Goal: Information Seeking & Learning: Learn about a topic

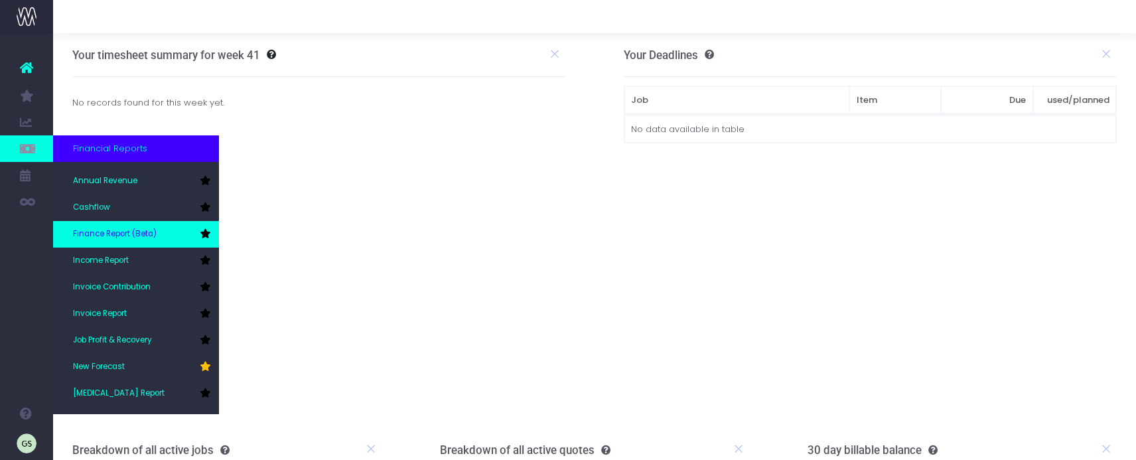
scroll to position [66, 0]
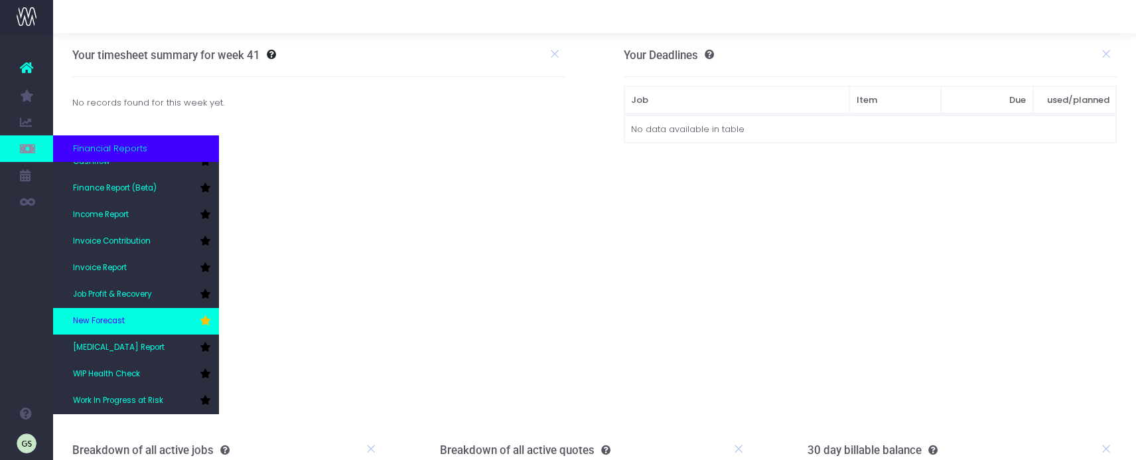
click at [129, 325] on link "New Forecast" at bounding box center [136, 321] width 166 height 27
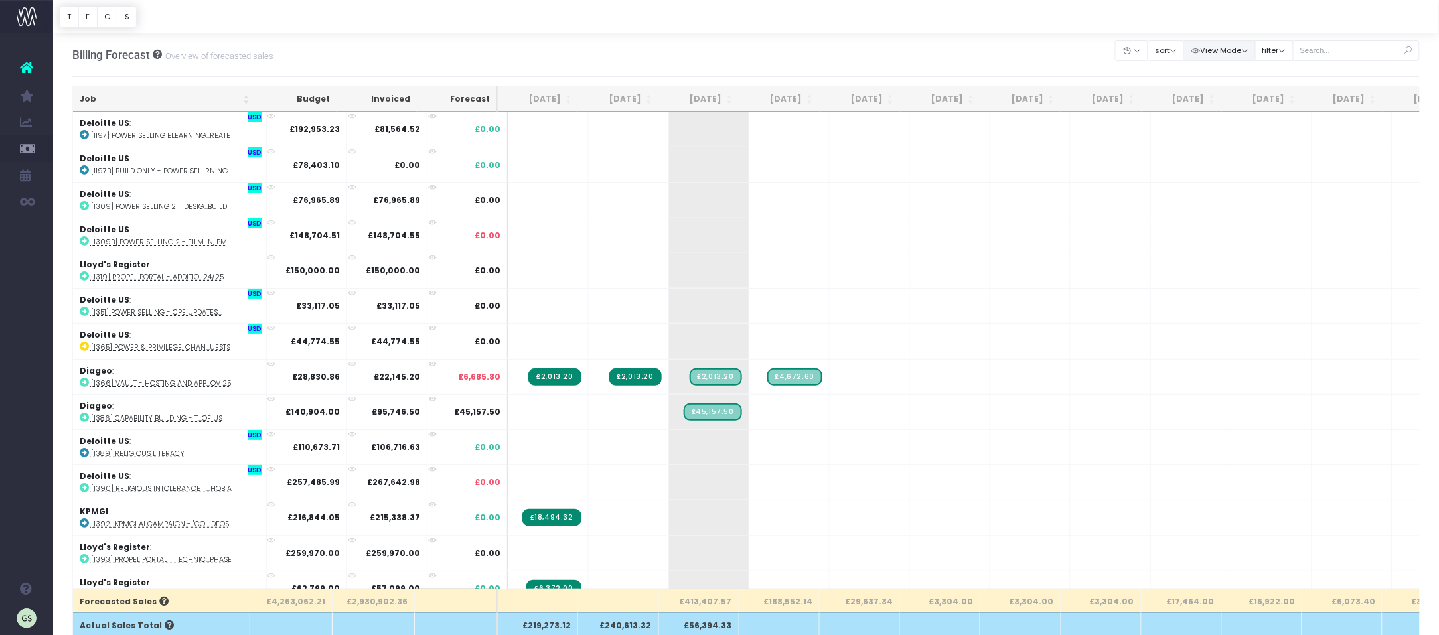
click at [1136, 48] on button "View Mode" at bounding box center [1219, 50] width 72 height 21
click at [931, 54] on div "Billing Forecast Overview of forecasted sales Clear Filters Hide Aug 2025 Sep 2…" at bounding box center [746, 55] width 1348 height 44
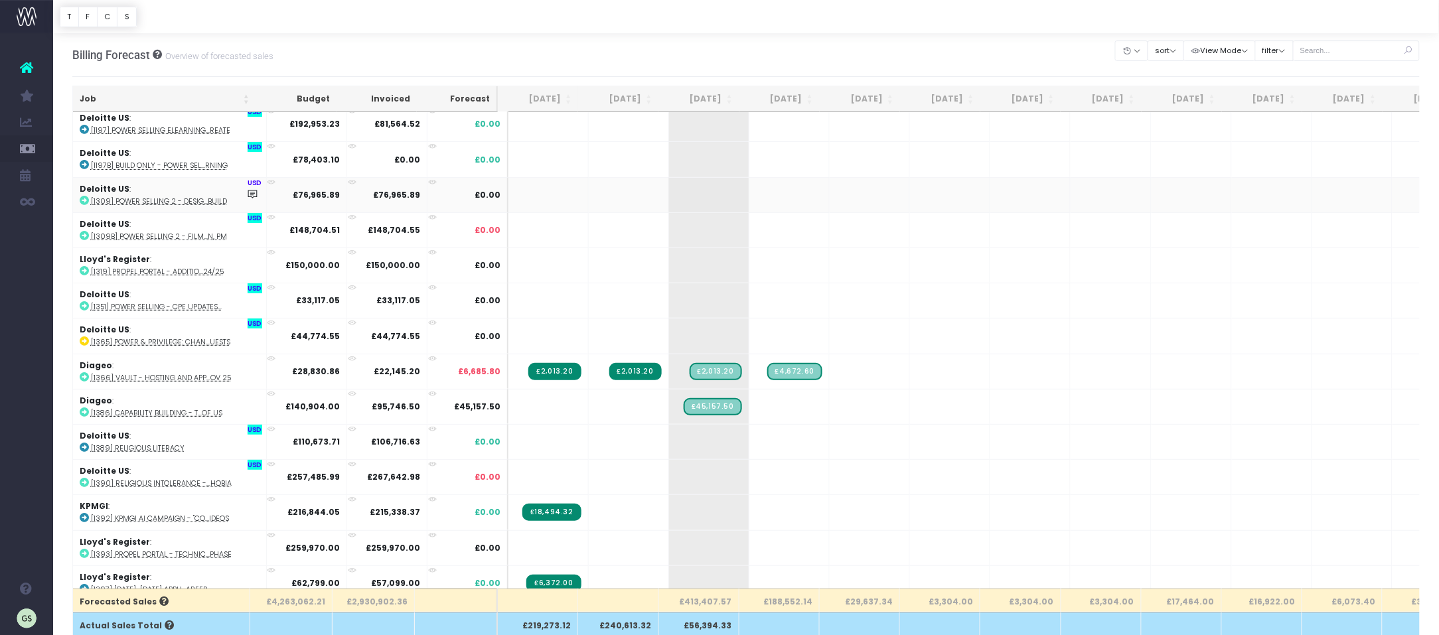
scroll to position [7, 0]
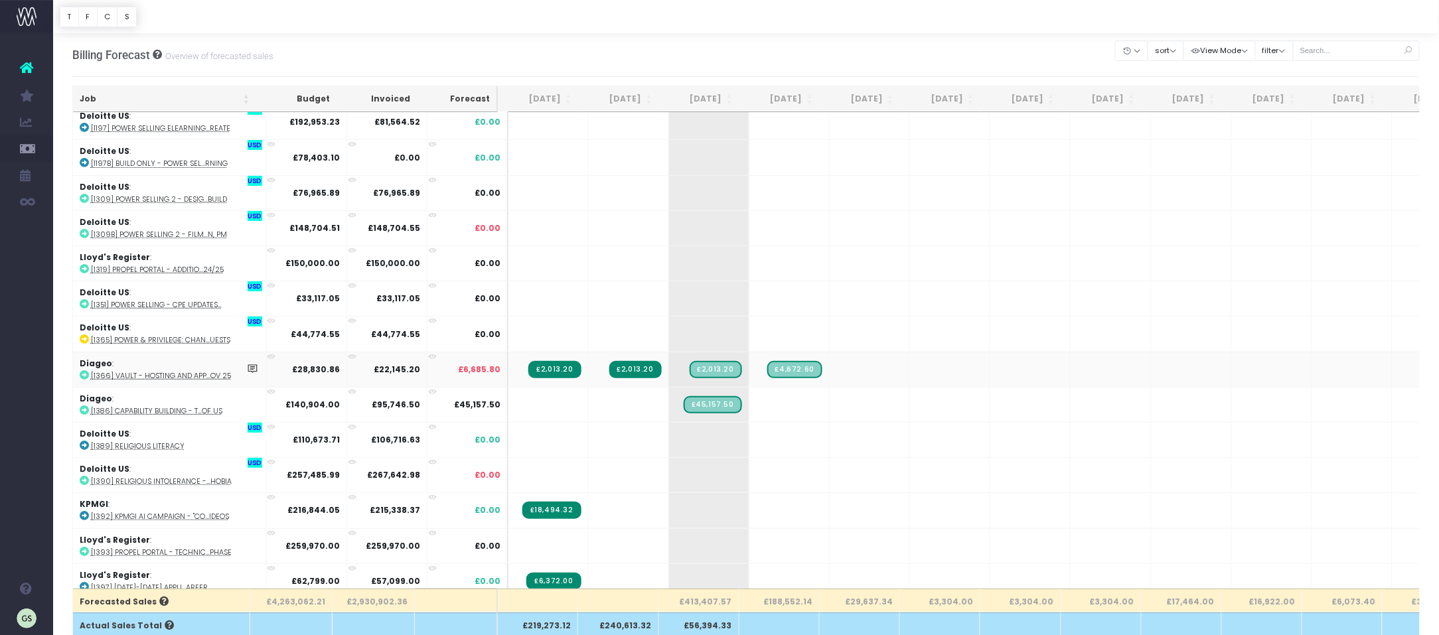
click at [555, 370] on span "£2,013.20" at bounding box center [554, 369] width 52 height 17
click at [247, 370] on icon at bounding box center [252, 368] width 11 height 11
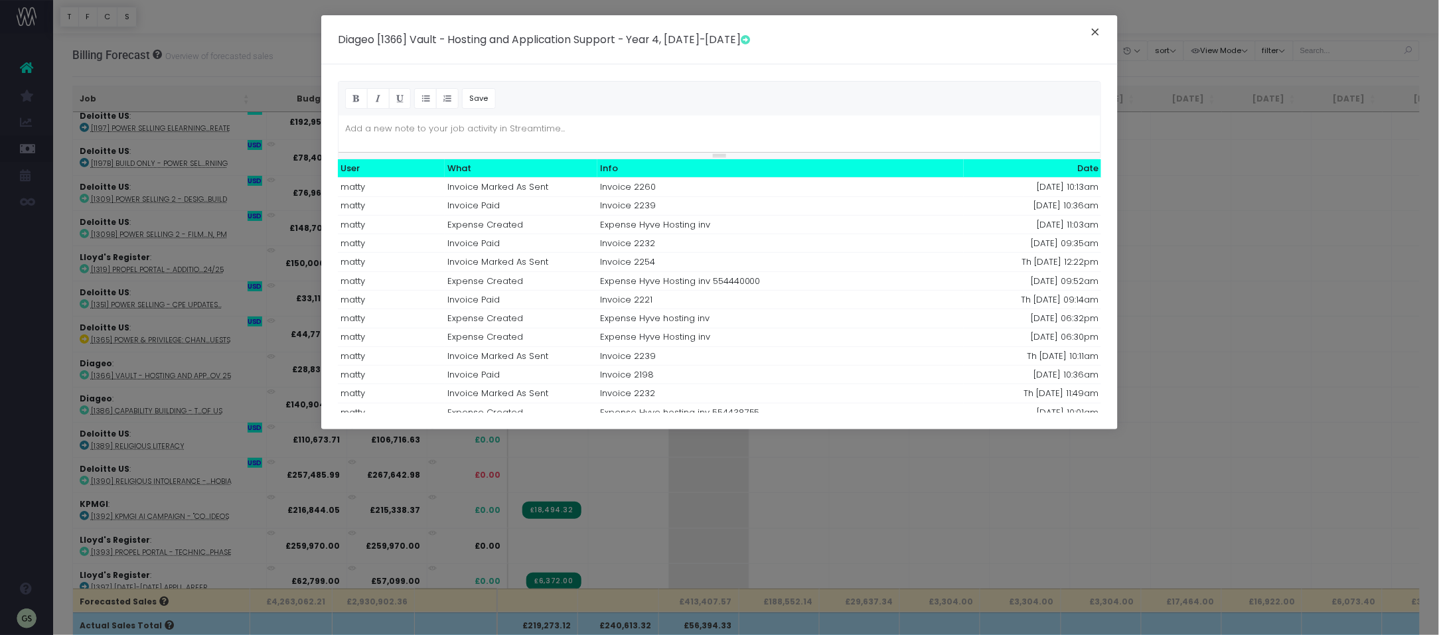
click at [1093, 33] on button "×" at bounding box center [1096, 33] width 28 height 21
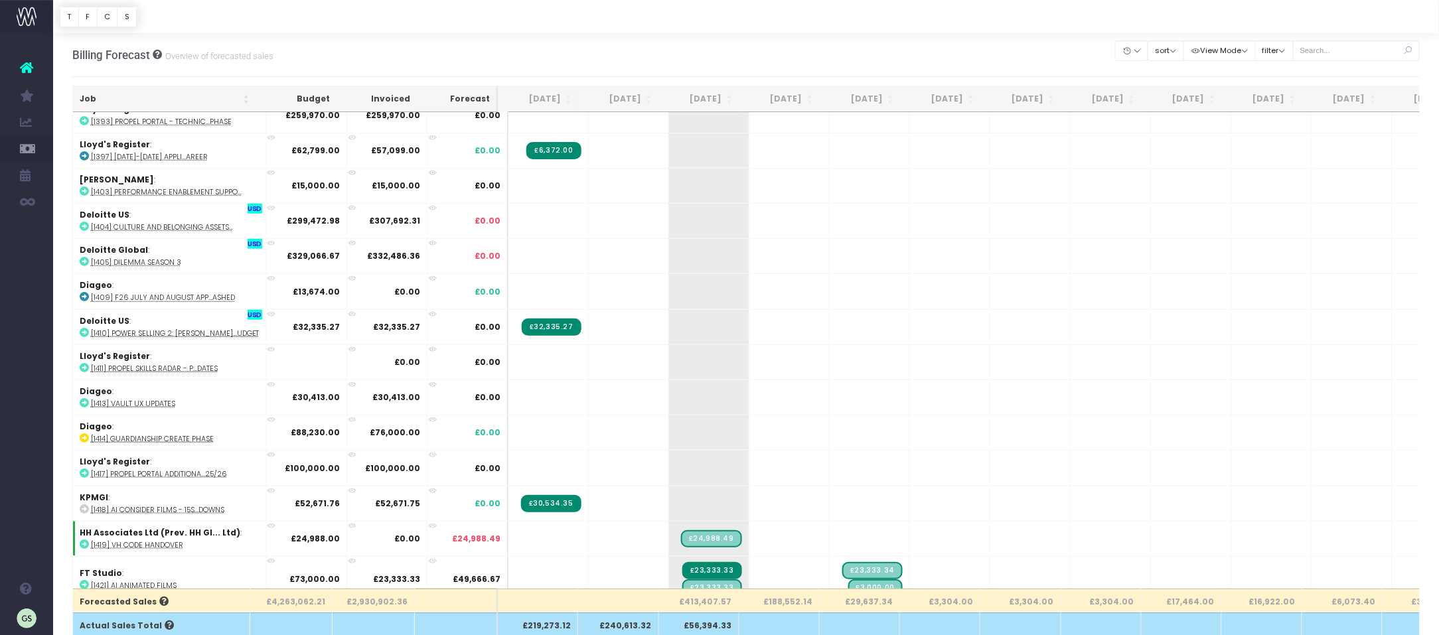
scroll to position [403, 0]
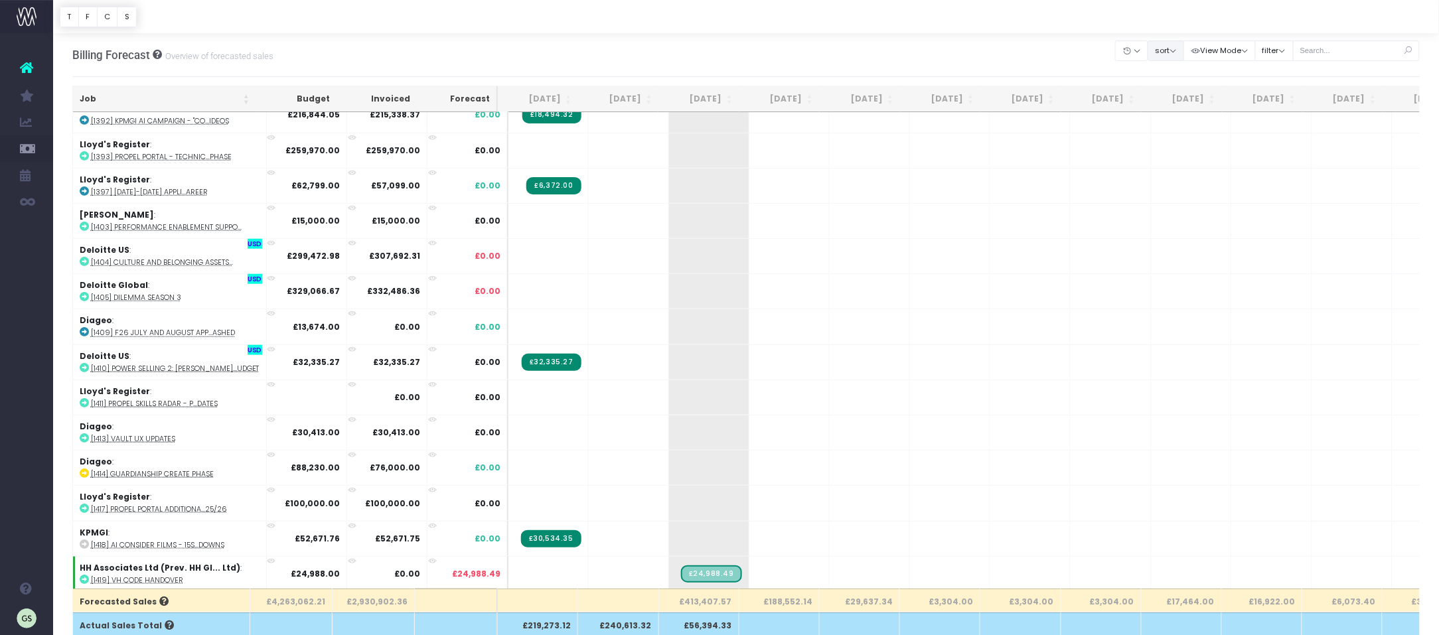
click at [1136, 48] on button "sort" at bounding box center [1166, 50] width 37 height 21
click at [1136, 98] on link "Sort by Client Name Asc" at bounding box center [1200, 99] width 104 height 23
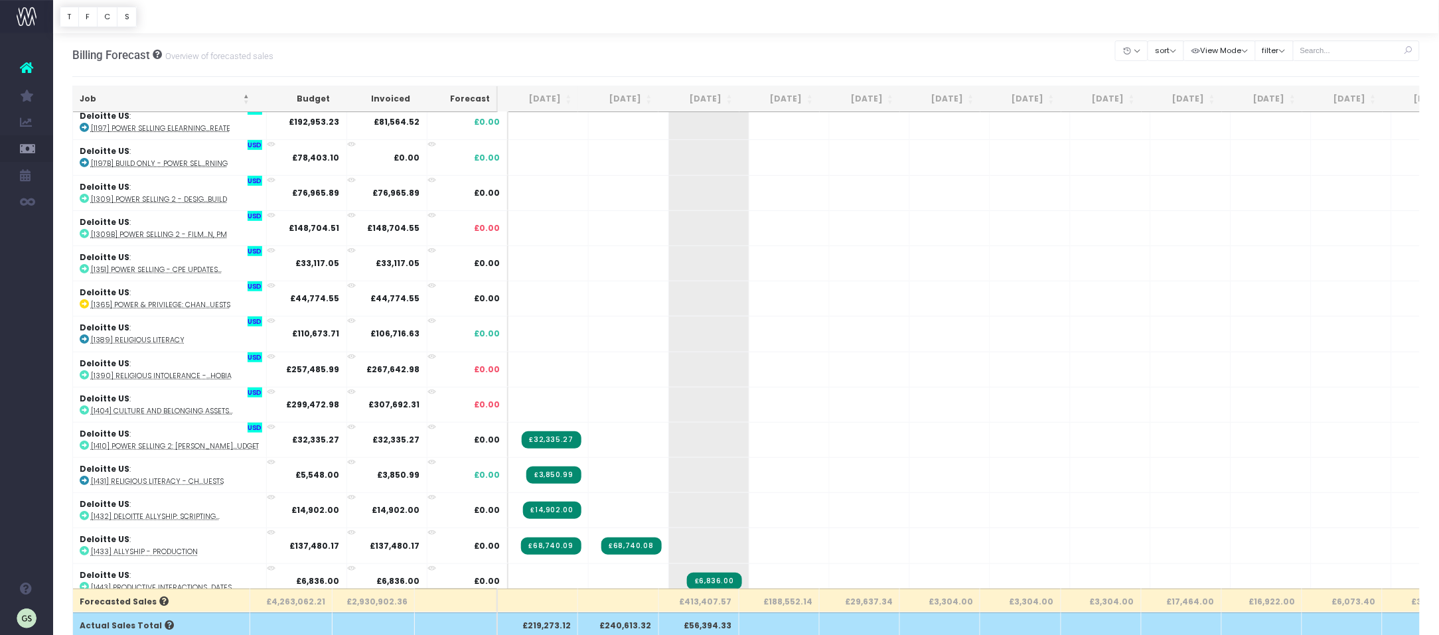
scroll to position [0, 0]
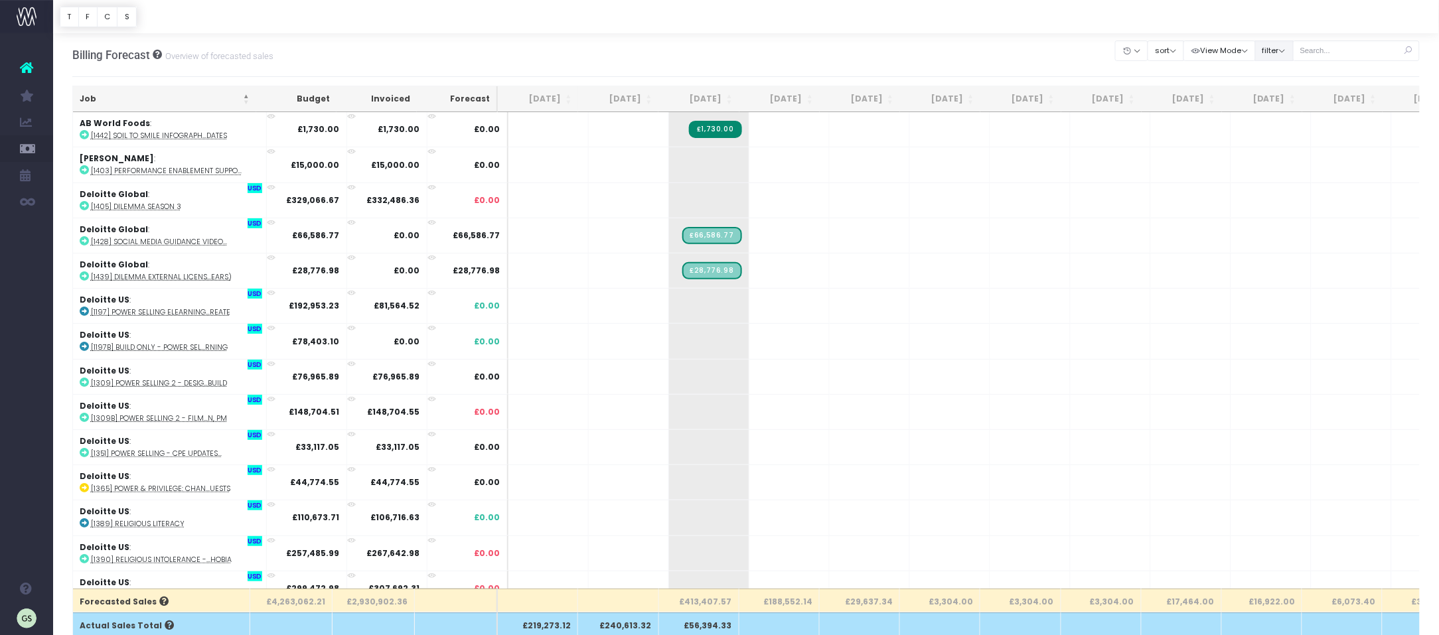
click at [1136, 52] on button "filter" at bounding box center [1274, 50] width 38 height 21
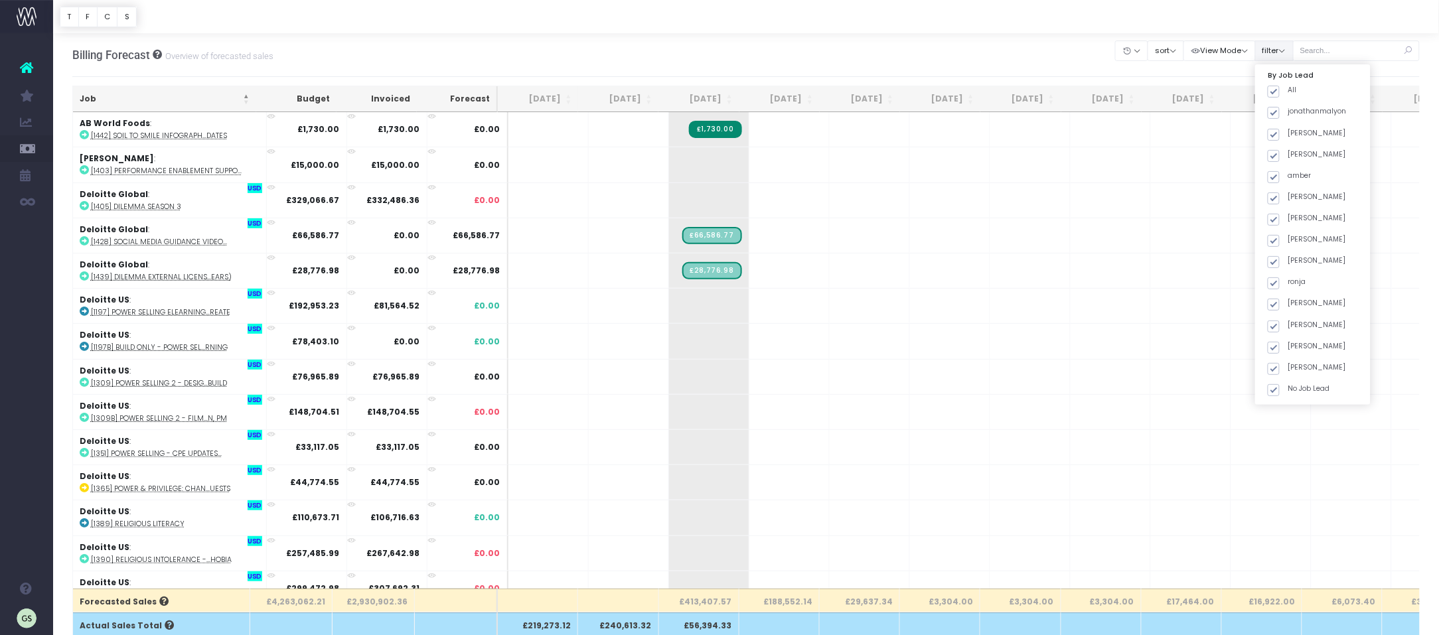
click at [1136, 52] on button "filter" at bounding box center [1274, 50] width 38 height 21
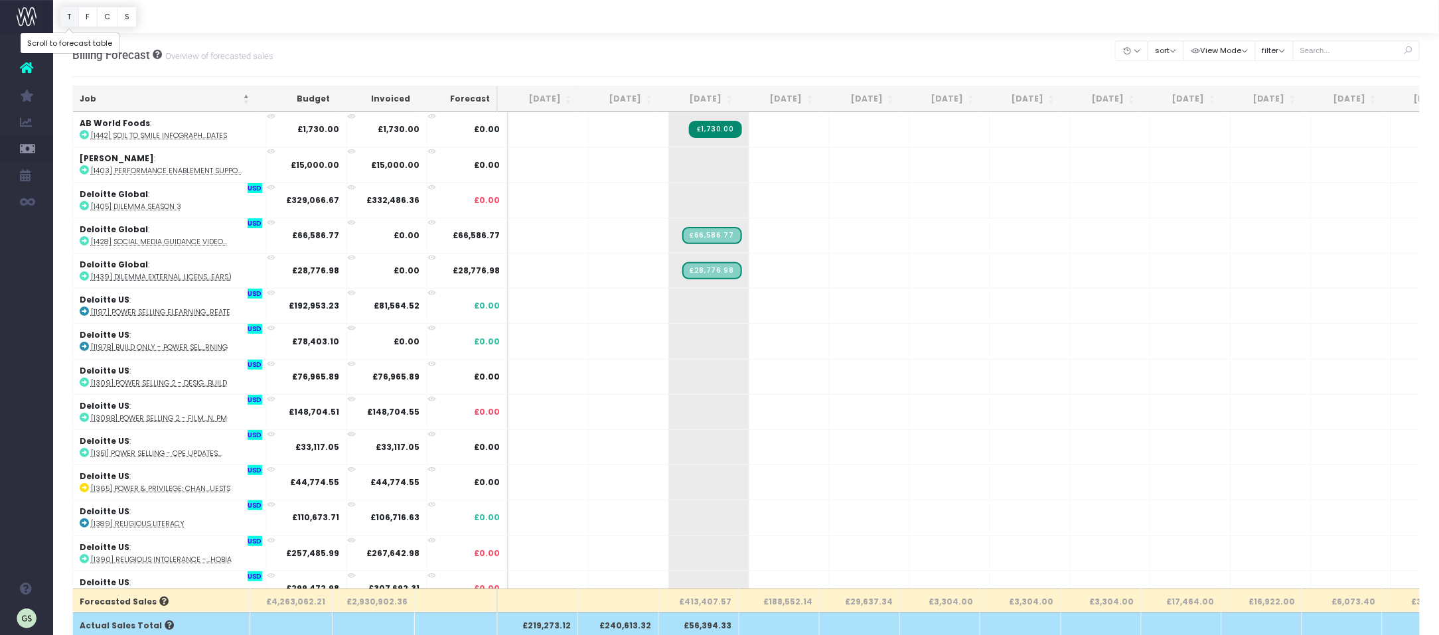
click at [70, 16] on button "T" at bounding box center [69, 17] width 19 height 21
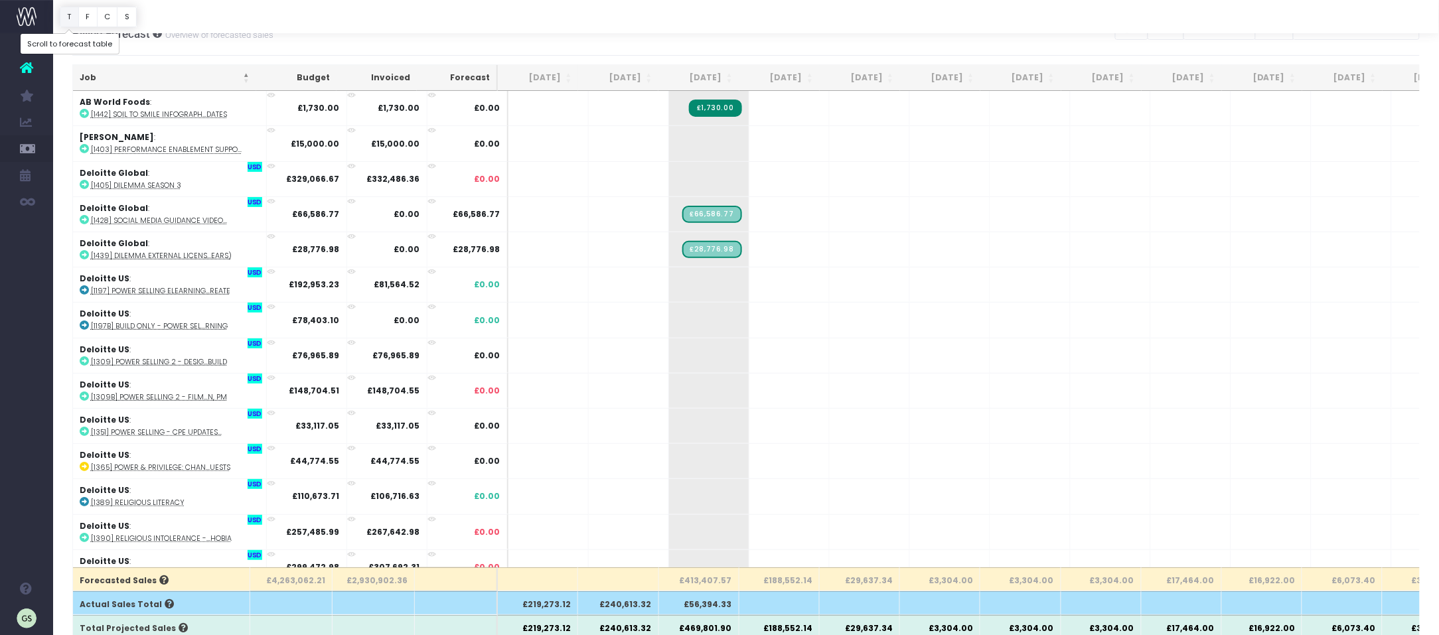
scroll to position [25, 0]
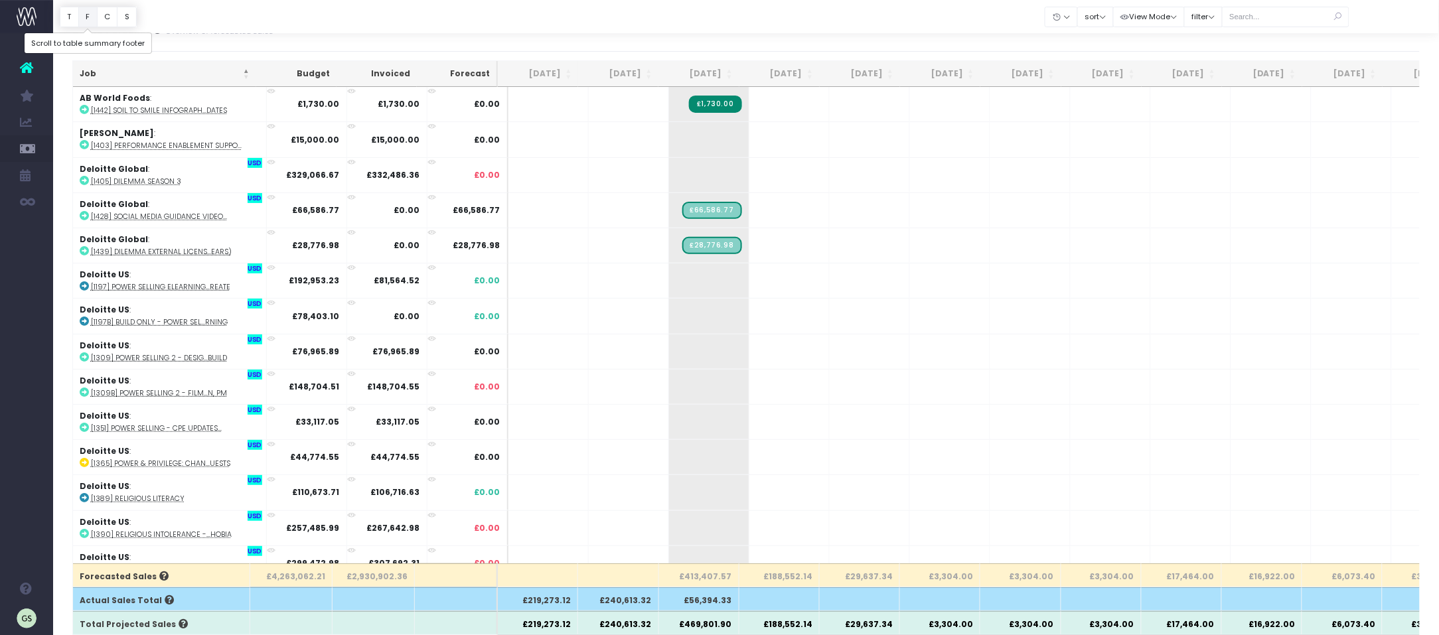
click at [91, 15] on button "F" at bounding box center [87, 17] width 19 height 21
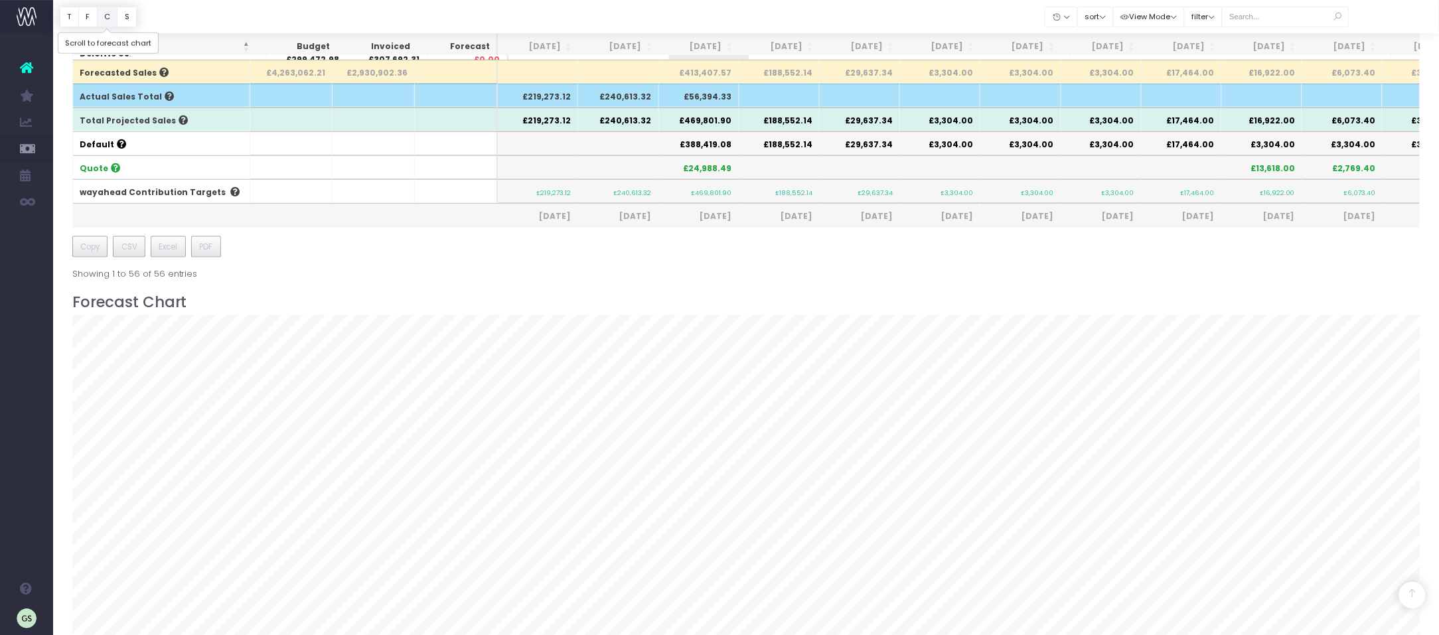
click at [106, 16] on button "C" at bounding box center [107, 17] width 21 height 21
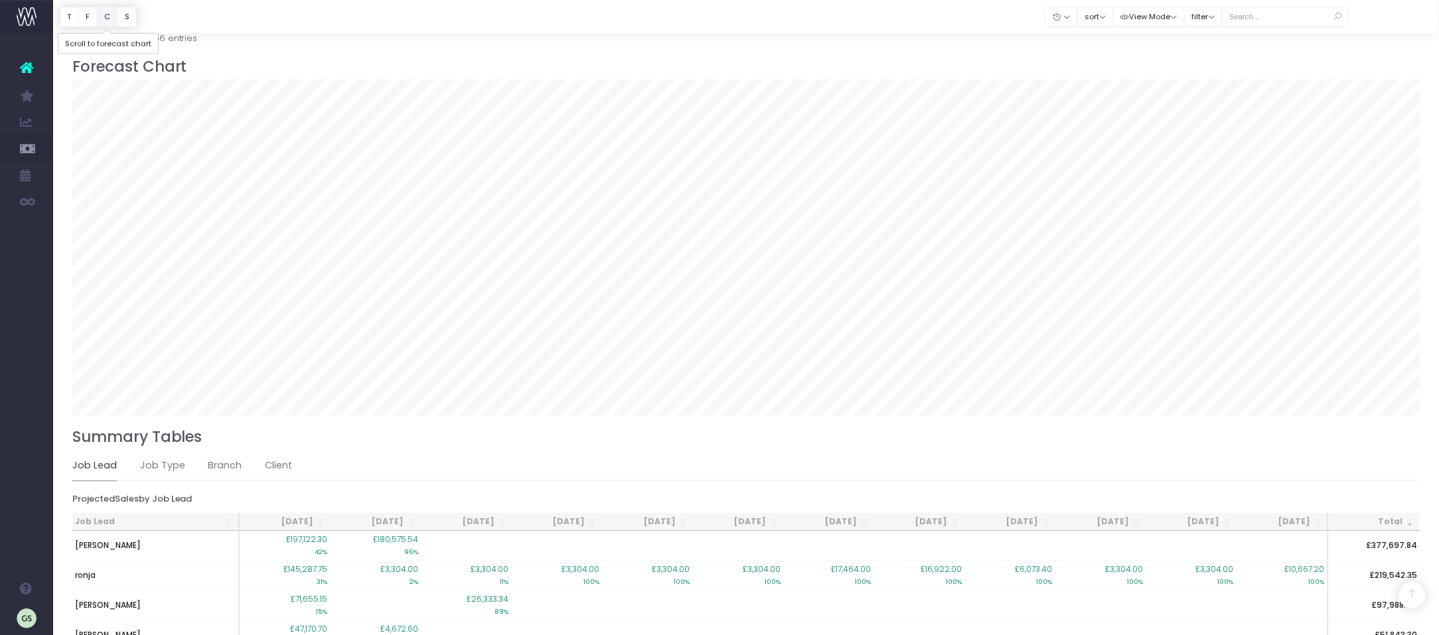
scroll to position [765, 0]
click at [129, 15] on button "S" at bounding box center [127, 17] width 20 height 21
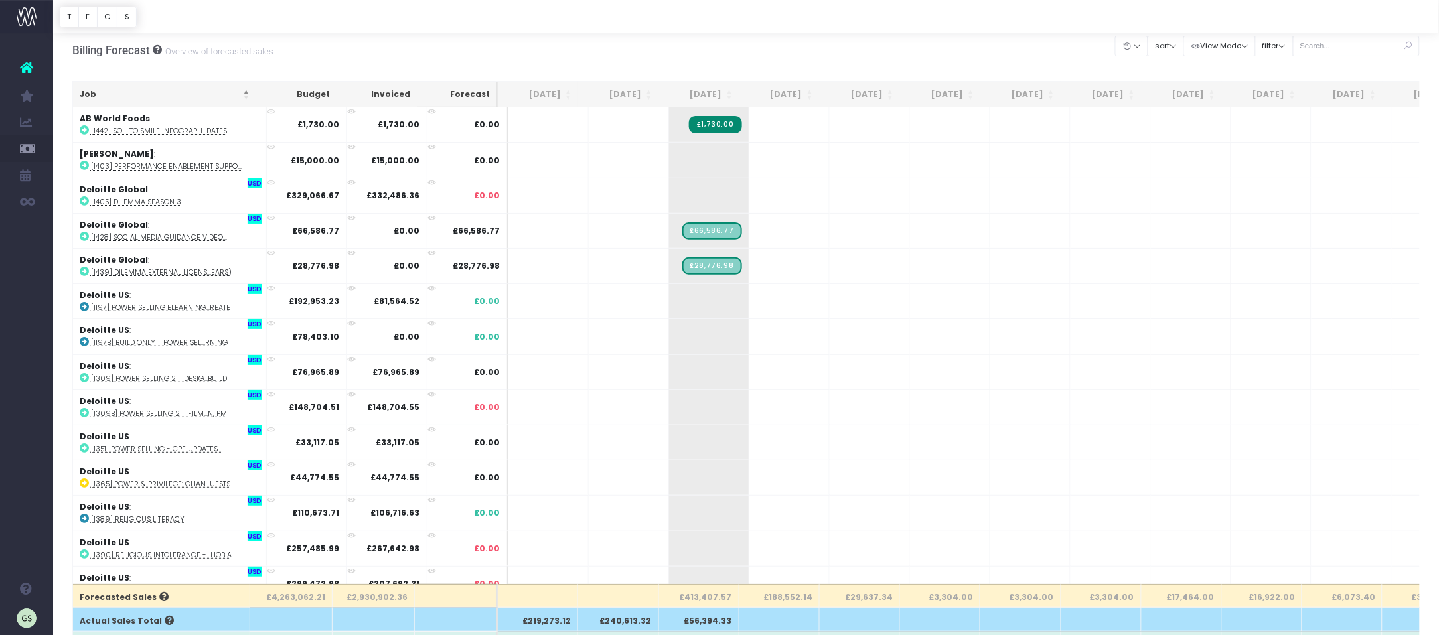
scroll to position [10, 0]
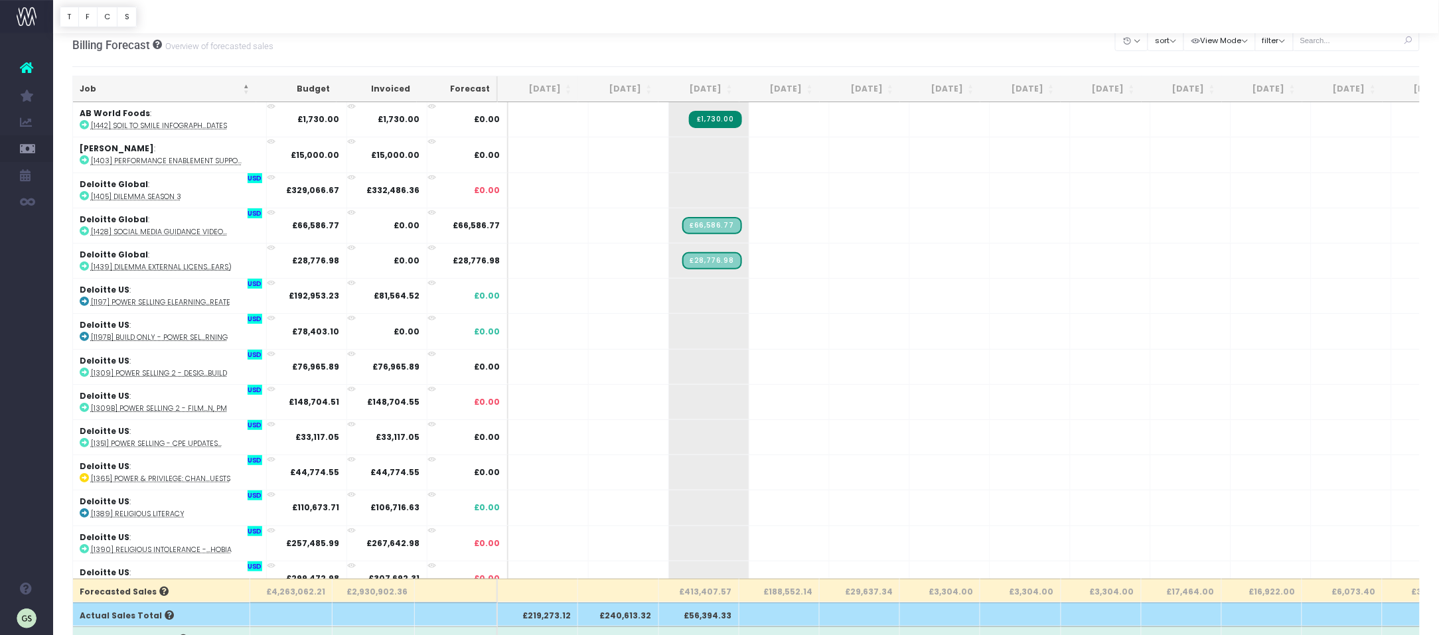
click at [247, 90] on th "Job" at bounding box center [164, 89] width 183 height 26
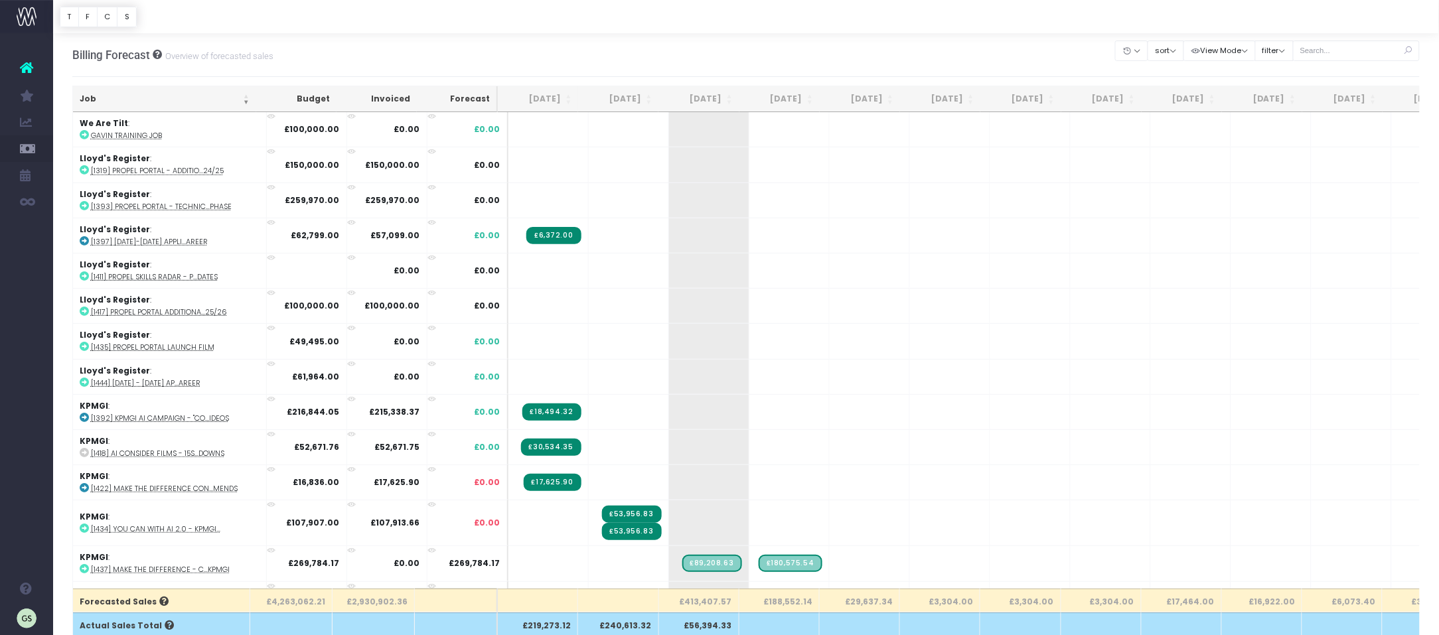
scroll to position [1, 0]
click at [247, 99] on th "Job" at bounding box center [164, 99] width 183 height 26
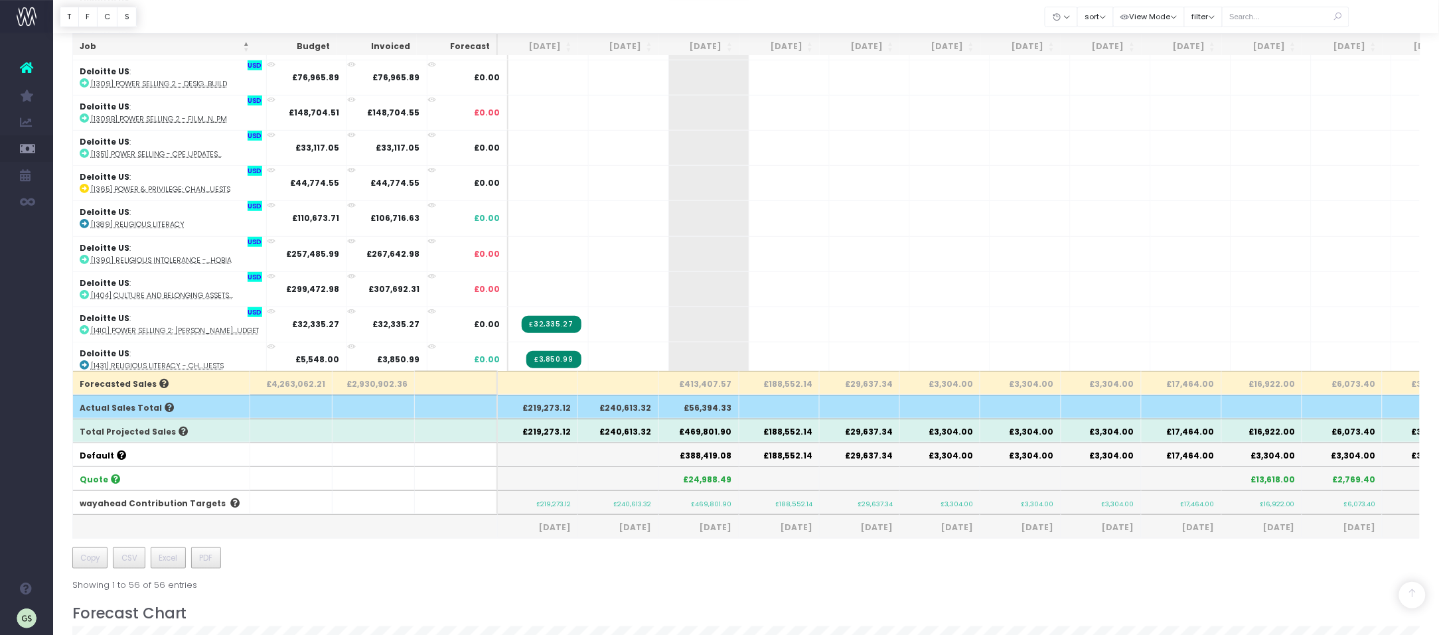
scroll to position [0, 0]
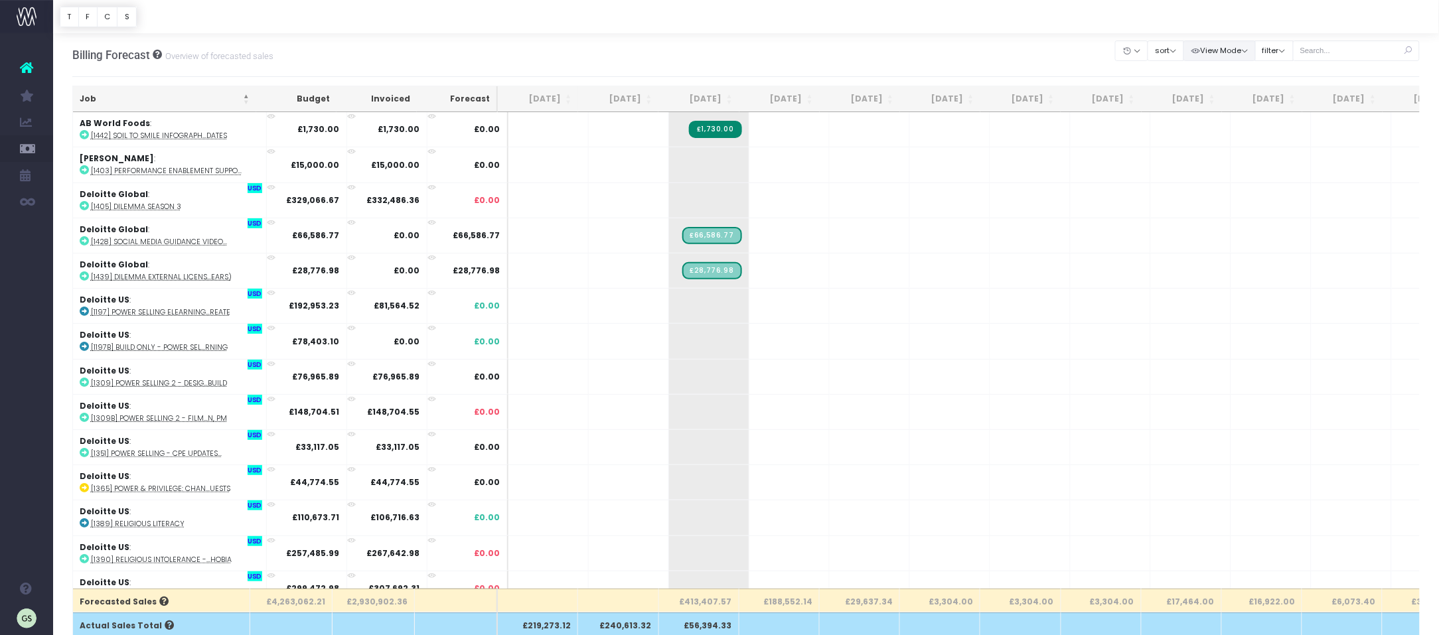
click at [1136, 49] on button "View Mode" at bounding box center [1219, 50] width 72 height 21
click at [1136, 48] on button "View Mode" at bounding box center [1219, 50] width 72 height 21
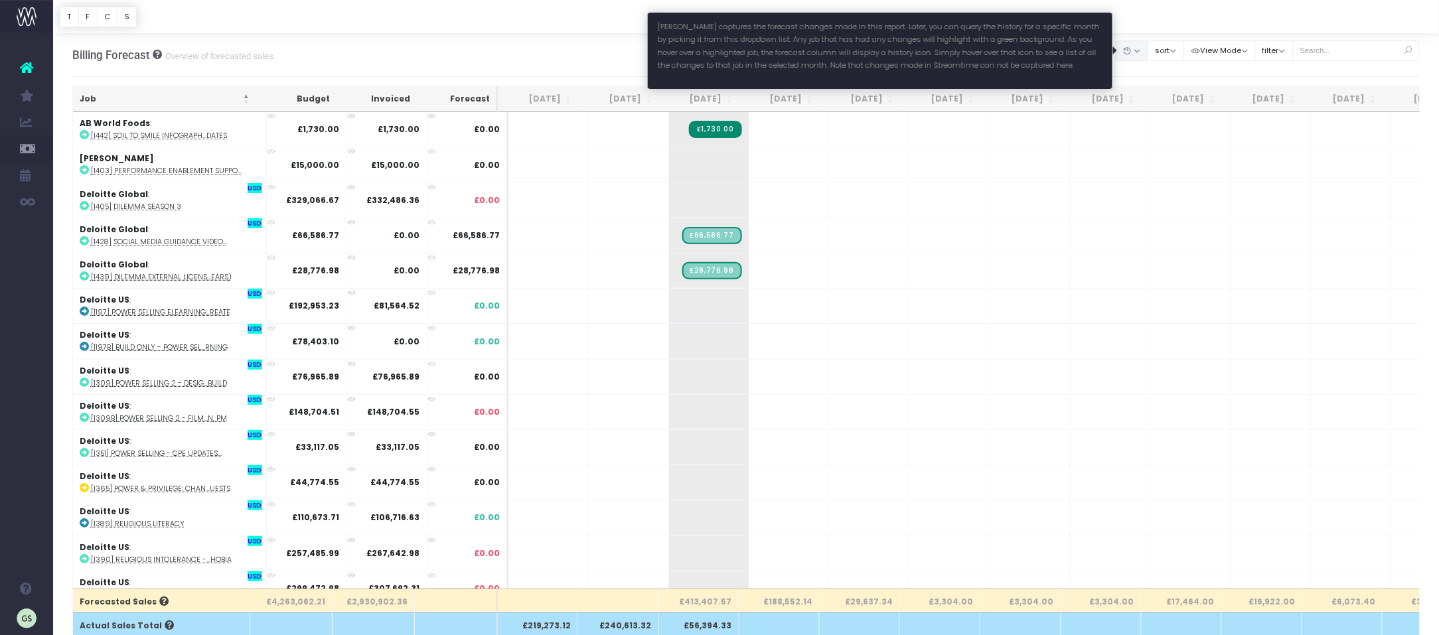
click at [1136, 50] on button "button" at bounding box center [1131, 50] width 33 height 21
